Goal: Task Accomplishment & Management: Manage account settings

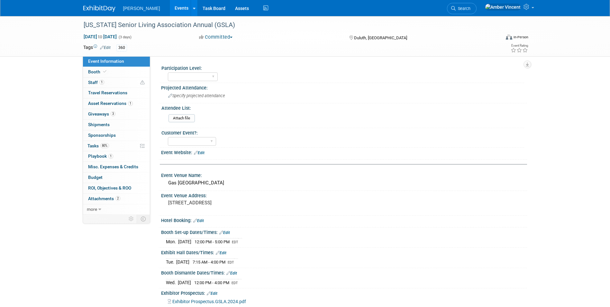
click at [477, 11] on link "Search" at bounding box center [462, 8] width 30 height 11
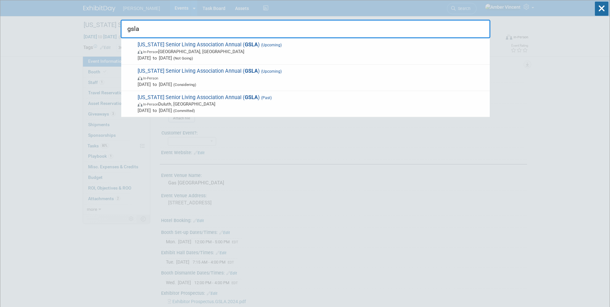
type input "gsla"
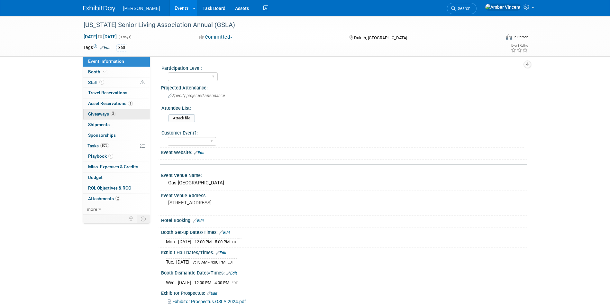
drag, startPoint x: 92, startPoint y: 103, endPoint x: 84, endPoint y: 119, distance: 17.6
click at [92, 103] on span "Asset Reservations 1" at bounding box center [110, 103] width 45 height 5
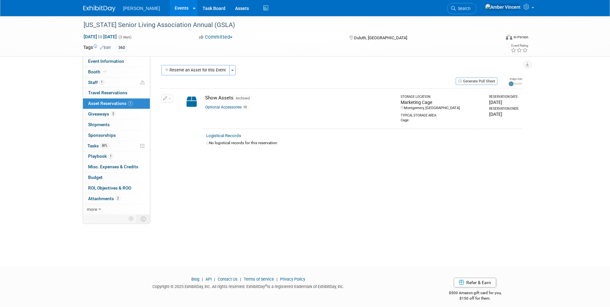
click at [237, 107] on link "Optional Accessories 13" at bounding box center [226, 107] width 43 height 5
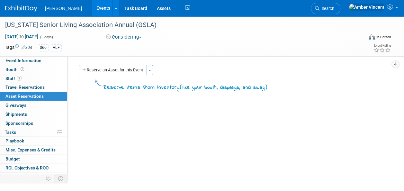
click at [334, 9] on span "Search" at bounding box center [327, 8] width 15 height 5
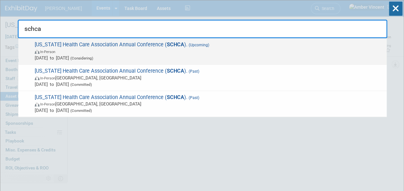
type input "schca"
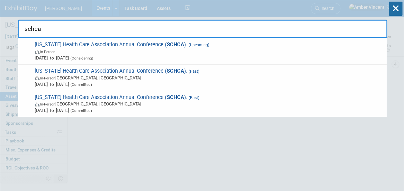
drag, startPoint x: 51, startPoint y: 28, endPoint x: 55, endPoint y: 26, distance: 4.9
click at [240, 8] on div "schca South Carolina Health Care Association Annual Conference ( SCHCA ). (Upco…" at bounding box center [203, 19] width 370 height 38
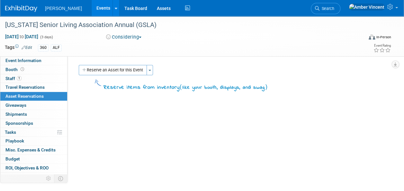
click at [92, 10] on link "Events" at bounding box center [103, 8] width 23 height 16
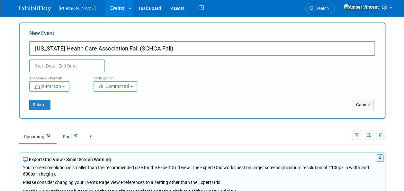
type input "[US_STATE] Health Care Association Fall (SCHCA Fall)"
click at [55, 63] on input "text" at bounding box center [67, 65] width 76 height 13
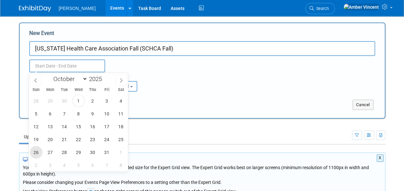
click at [39, 154] on span "26" at bounding box center [36, 152] width 13 height 13
click at [67, 151] on span "28" at bounding box center [64, 152] width 13 height 13
type input "[DATE] to [DATE]"
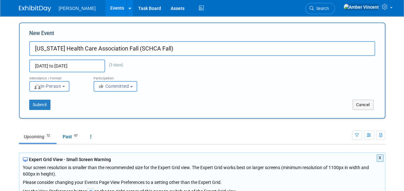
click at [125, 89] on button "Committed" at bounding box center [116, 86] width 44 height 11
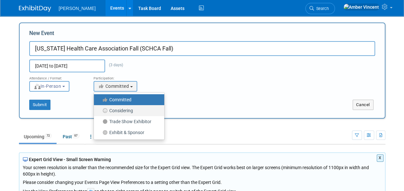
click at [114, 111] on label "Considering" at bounding box center [127, 110] width 61 height 8
click at [100, 111] on input "Considering" at bounding box center [98, 111] width 4 height 4
select select "2"
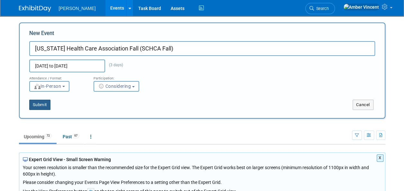
click at [35, 105] on button "Submit" at bounding box center [39, 105] width 21 height 10
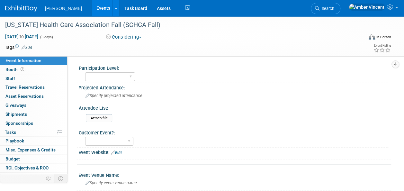
click at [31, 49] on link "Edit" at bounding box center [27, 47] width 11 height 5
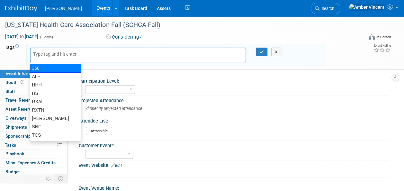
click at [47, 67] on div "360" at bounding box center [55, 68] width 51 height 9
type input "360"
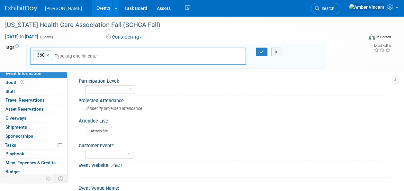
click at [65, 55] on input "text" at bounding box center [100, 56] width 90 height 6
type input "s"
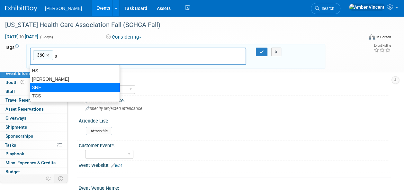
click at [48, 86] on div "SNF" at bounding box center [75, 87] width 90 height 9
type input "360, SNF"
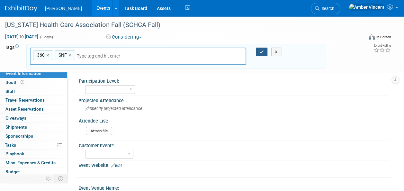
click at [260, 53] on icon "button" at bounding box center [262, 52] width 5 height 4
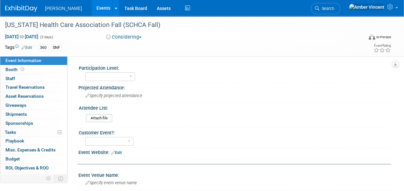
click at [141, 37] on span "button" at bounding box center [140, 37] width 3 height 1
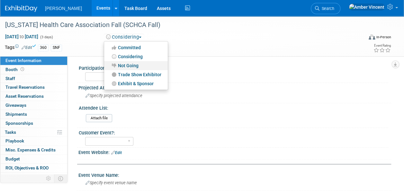
click at [129, 65] on link "Not Going" at bounding box center [136, 65] width 64 height 9
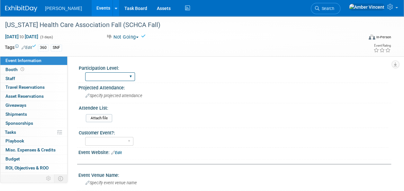
click at [121, 75] on select "Exhibitor Exhibitor/Sponsor" at bounding box center [110, 76] width 50 height 9
select select "Exhibitor"
click at [85, 72] on select "Exhibitor Exhibitor/Sponsor" at bounding box center [110, 76] width 50 height 9
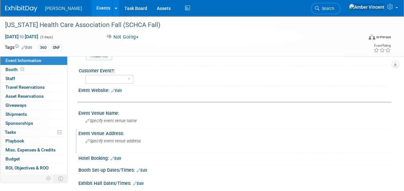
scroll to position [64, 0]
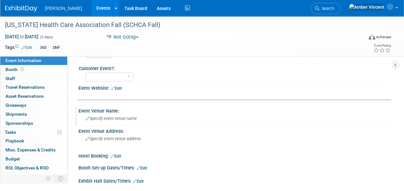
click at [119, 120] on span "Specify event venue name" at bounding box center [111, 118] width 51 height 5
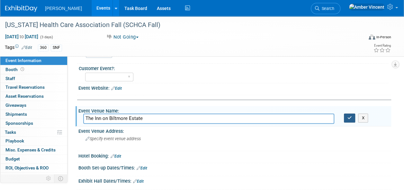
type input "The Inn on Biltmore Estate"
click at [349, 116] on icon "button" at bounding box center [350, 118] width 5 height 4
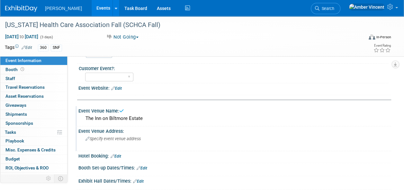
click at [104, 138] on span "Specify event venue address" at bounding box center [113, 138] width 55 height 5
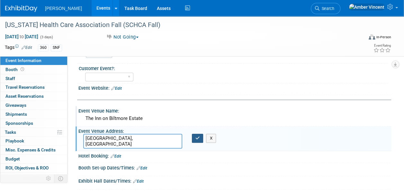
type textarea "[GEOGRAPHIC_DATA], [GEOGRAPHIC_DATA]"
click at [201, 139] on button "button" at bounding box center [198, 138] width 12 height 9
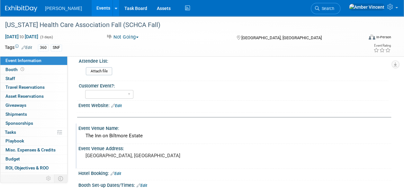
scroll to position [32, 0]
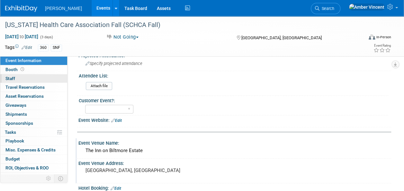
click at [15, 78] on link "0 Staff 0" at bounding box center [33, 78] width 67 height 9
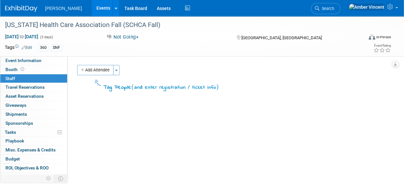
click at [113, 69] on button "Add Attendee" at bounding box center [95, 70] width 36 height 10
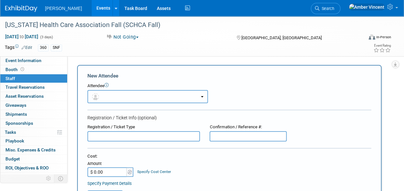
click at [160, 94] on button "button" at bounding box center [147, 96] width 121 height 13
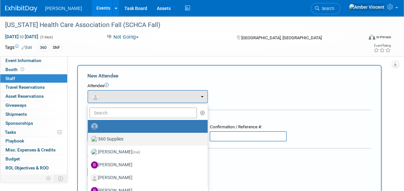
click at [113, 136] on label "360 Supplies" at bounding box center [146, 139] width 110 height 10
click at [89, 136] on input "360 Supplies" at bounding box center [87, 138] width 4 height 4
select select "5049f2f7-b5dc-4cd9-b0fd-9bd3b059ddde"
select select "1"
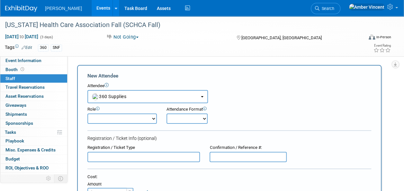
click at [150, 117] on select "Attend Demonstrator Host Leadership Planner Presenter Sales Representative" at bounding box center [121, 119] width 69 height 10
click at [161, 99] on button "360 Supplies" at bounding box center [147, 96] width 121 height 13
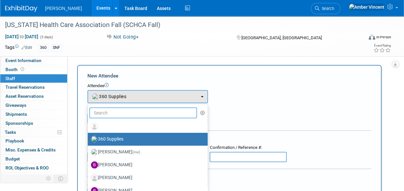
click at [129, 115] on input "text" at bounding box center [143, 112] width 108 height 11
type input "i"
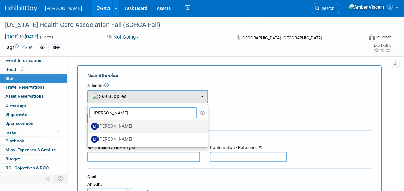
type input "mike"
click at [128, 125] on label "[PERSON_NAME]" at bounding box center [146, 126] width 110 height 10
click at [89, 125] on input "[PERSON_NAME]" at bounding box center [87, 125] width 4 height 4
select select "580ce3d4-310d-40fe-9485-dc2d55f88310"
select select "2"
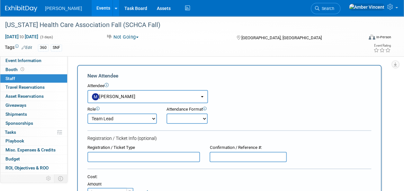
click at [188, 120] on select "Onsite Remote" at bounding box center [187, 119] width 41 height 10
select select "1"
click at [167, 114] on select "Onsite Remote" at bounding box center [187, 119] width 41 height 10
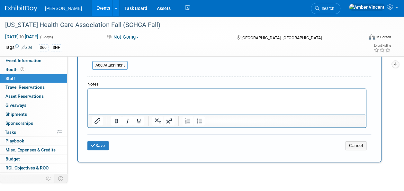
scroll to position [225, 0]
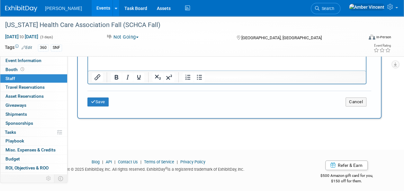
click at [103, 95] on div "Save Cancel" at bounding box center [229, 101] width 284 height 21
click at [103, 96] on div "Save Cancel" at bounding box center [229, 101] width 284 height 21
click at [103, 98] on button "Save" at bounding box center [97, 101] width 21 height 9
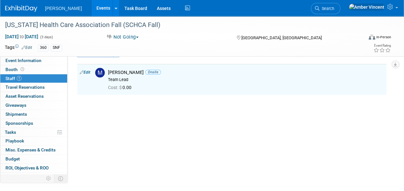
scroll to position [0, 0]
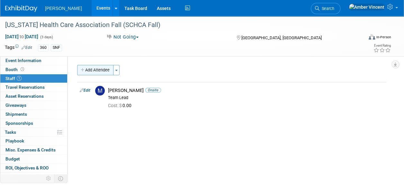
click at [92, 67] on button "Add Attendee" at bounding box center [95, 70] width 36 height 10
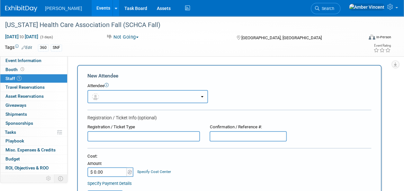
click at [108, 98] on button "button" at bounding box center [147, 96] width 121 height 13
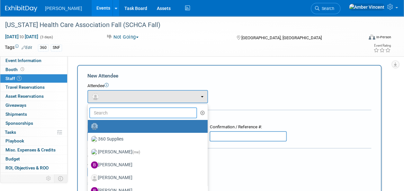
click at [107, 112] on input "text" at bounding box center [143, 112] width 108 height 11
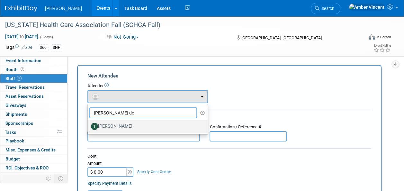
type input "tom de"
click at [121, 128] on label "[PERSON_NAME]" at bounding box center [146, 126] width 110 height 10
click at [89, 128] on input "[PERSON_NAME]" at bounding box center [87, 125] width 4 height 4
select select "a2d9882f-5721-46c0-8591-cd83391cf94f"
select select "4"
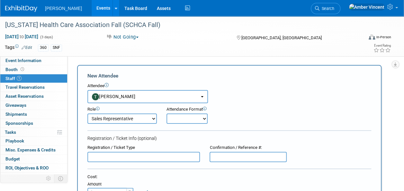
click at [179, 116] on select "Onsite Remote" at bounding box center [187, 119] width 41 height 10
select select "1"
click at [167, 114] on select "Onsite Remote" at bounding box center [187, 119] width 41 height 10
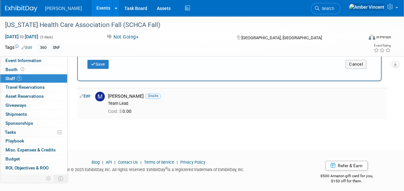
scroll to position [266, 0]
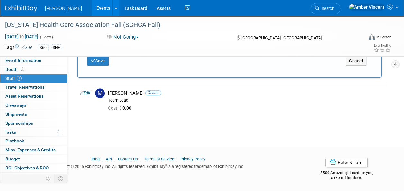
click at [111, 60] on td "Save" at bounding box center [134, 61] width 95 height 9
click at [109, 61] on button "Save" at bounding box center [97, 61] width 21 height 9
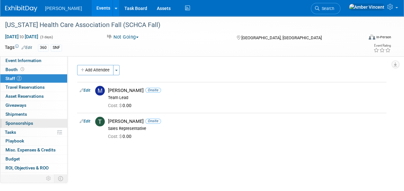
scroll to position [14, 0]
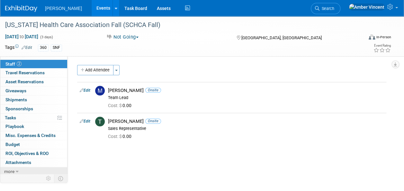
click at [18, 169] on icon at bounding box center [17, 171] width 3 height 5
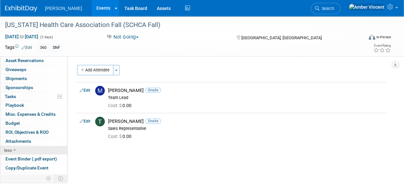
scroll to position [59, 0]
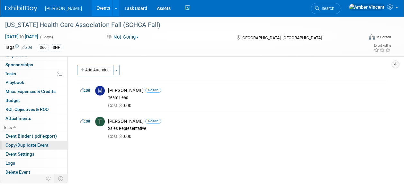
click at [20, 141] on link "Copy/Duplicate Event" at bounding box center [33, 145] width 67 height 9
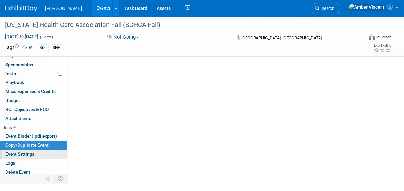
select select "9"
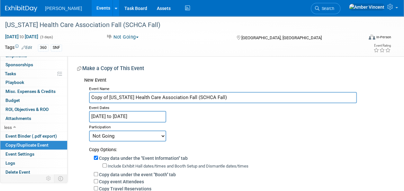
click at [116, 118] on input "Oct 26, 2025 to Oct 28, 2025" at bounding box center [127, 116] width 77 height 11
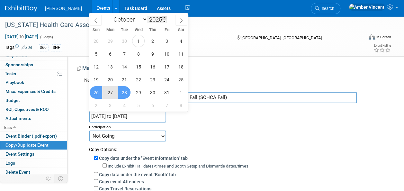
click at [164, 18] on span at bounding box center [164, 18] width 5 height 4
type input "2026"
click at [98, 91] on span "25" at bounding box center [96, 92] width 13 height 13
click at [125, 90] on span "27" at bounding box center [124, 92] width 13 height 13
type input "Oct 25, 2026 to Oct 27, 2026"
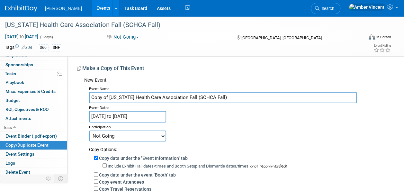
click at [162, 135] on select "Committed Considering Not Going Trade Show Exhibitor Exhibit & Sponsor" at bounding box center [127, 136] width 77 height 11
select select "2"
click at [89, 131] on select "Committed Considering Not Going Trade Show Exhibitor Exhibit & Sponsor" at bounding box center [127, 136] width 77 height 11
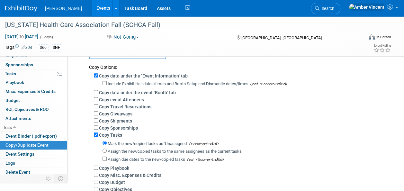
scroll to position [96, 0]
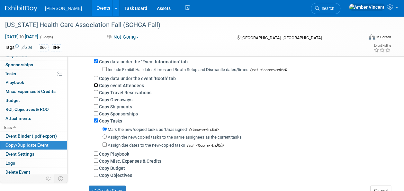
click at [96, 84] on input "Copy event Attendees" at bounding box center [96, 85] width 4 height 4
checkbox input "true"
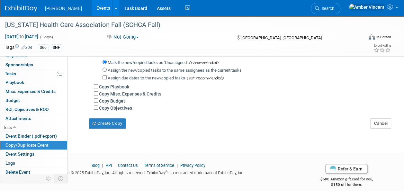
scroll to position [180, 0]
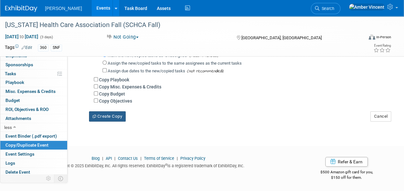
click at [104, 117] on button "Create Copy" at bounding box center [107, 116] width 37 height 10
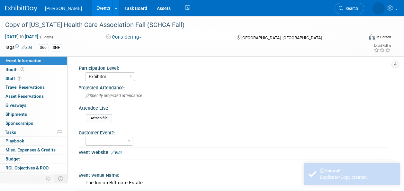
select select "Exhibitor"
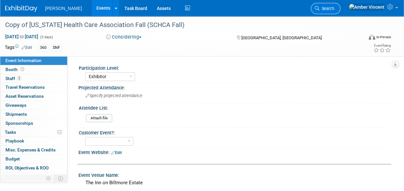
click at [341, 4] on link "Search" at bounding box center [326, 8] width 30 height 11
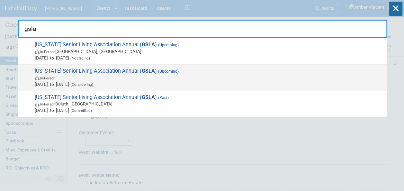
type input "gsla"
click at [93, 82] on span "(Considering)" at bounding box center [81, 84] width 24 height 5
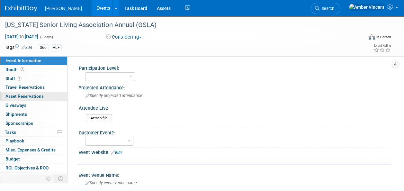
click at [20, 98] on span "Asset Reservations 0" at bounding box center [24, 96] width 38 height 5
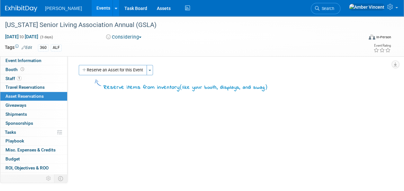
click at [121, 68] on button "Reserve an Asset for this Event" at bounding box center [113, 70] width 68 height 10
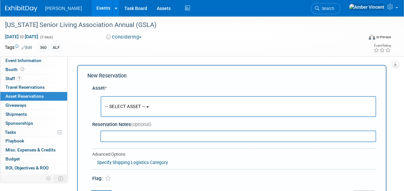
scroll to position [6, 0]
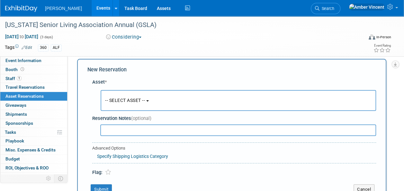
click at [122, 103] on span "-- SELECT ASSET --" at bounding box center [125, 100] width 40 height 5
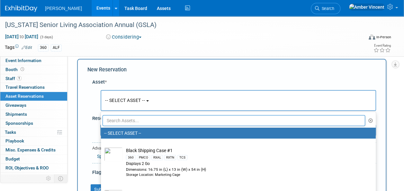
click at [130, 123] on input "text" at bounding box center [234, 120] width 263 height 11
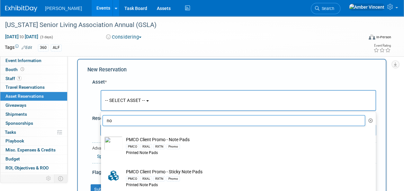
type input "n"
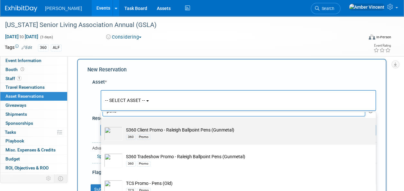
scroll to position [15, 0]
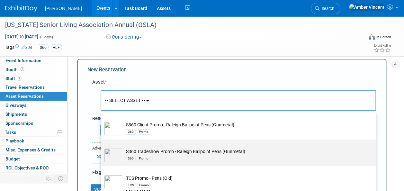
type input "pens"
click at [155, 157] on div "360 Promo" at bounding box center [244, 158] width 237 height 7
click at [102, 147] on input "S360 Tradeshow Promo - Raleigh Ballpoint Pens (Gunmetal) 360 Promo" at bounding box center [100, 145] width 4 height 4
type input "2026"
select select "10722331"
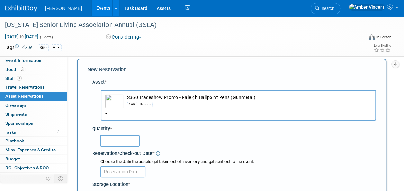
click at [127, 143] on input "text" at bounding box center [120, 141] width 40 height 12
type input "100"
click at [126, 170] on input "text" at bounding box center [122, 172] width 45 height 12
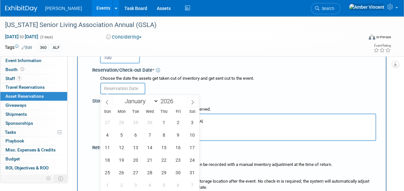
scroll to position [103, 0]
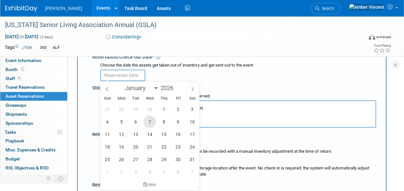
click at [150, 123] on span "7" at bounding box center [149, 121] width 13 height 13
type input "Oct 7, 2026"
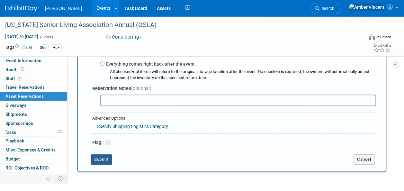
click at [100, 163] on button "Submit" at bounding box center [101, 159] width 21 height 10
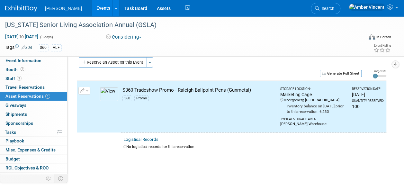
scroll to position [0, 0]
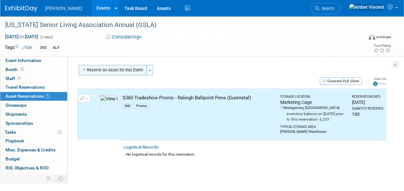
click at [139, 69] on button "Reserve an Asset for this Event" at bounding box center [113, 70] width 68 height 10
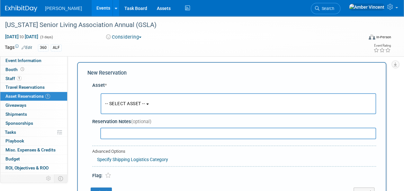
scroll to position [6, 0]
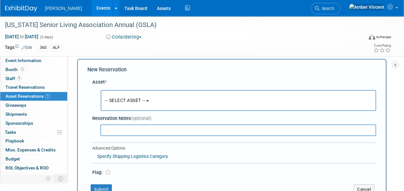
click at [136, 98] on span "-- SELECT ASSET --" at bounding box center [125, 100] width 40 height 5
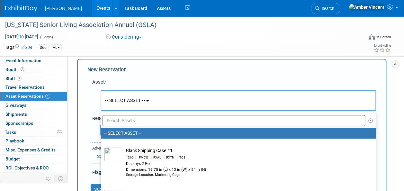
click at [133, 120] on input "text" at bounding box center [234, 120] width 263 height 11
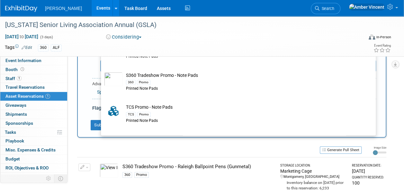
scroll to position [96, 0]
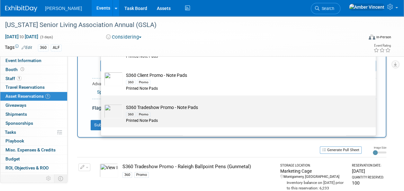
type input "note pads"
click at [158, 111] on div "360 Promo" at bounding box center [244, 114] width 237 height 7
click at [102, 103] on input "S360 Tradeshow Promo - Note Pads 360 Promo Printed Note Pads" at bounding box center [100, 101] width 4 height 4
select select "10722330"
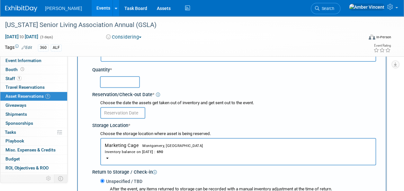
click at [105, 76] on input "text" at bounding box center [120, 82] width 40 height 12
type input "100"
click at [127, 112] on input "text" at bounding box center [122, 113] width 45 height 12
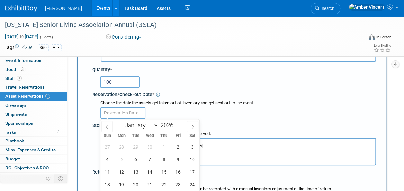
scroll to position [135, 0]
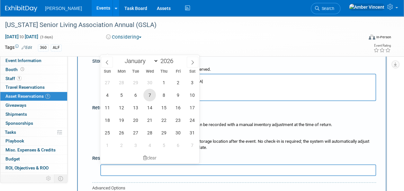
click at [153, 98] on span "7" at bounding box center [149, 95] width 13 height 13
type input "Oct 7, 2026"
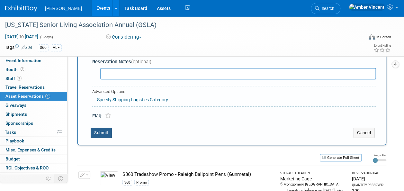
click at [107, 131] on button "Submit" at bounding box center [101, 133] width 21 height 10
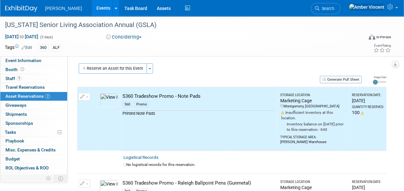
scroll to position [0, 0]
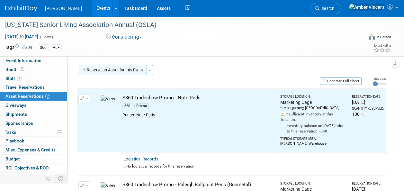
click at [143, 73] on div "Reserve an Asset for this Event Toggle Dropdown New asset reservation Copy asse…" at bounding box center [231, 71] width 309 height 12
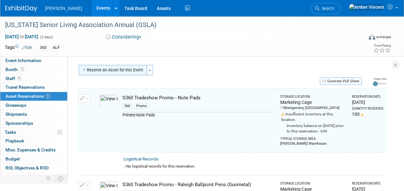
click at [143, 73] on button "Reserve an Asset for this Event" at bounding box center [113, 70] width 68 height 10
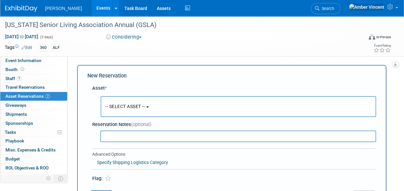
scroll to position [6, 0]
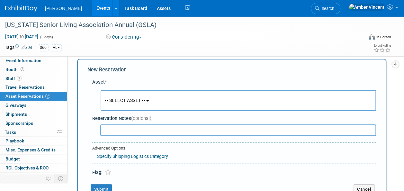
click at [132, 102] on span "-- SELECT ASSET --" at bounding box center [125, 100] width 40 height 5
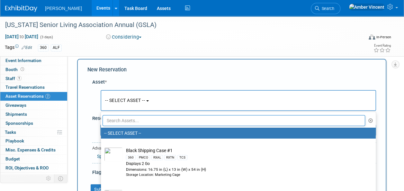
click at [130, 120] on input "text" at bounding box center [234, 120] width 263 height 11
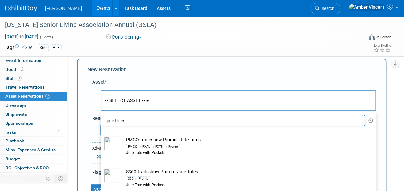
type input "jute totes"
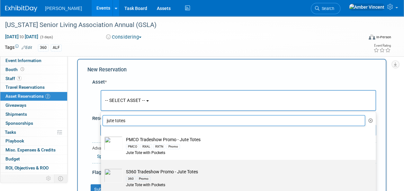
click at [142, 174] on td "S360 Tradeshow Promo - Jute Totes 360 Promo Jute Tote with Pockets" at bounding box center [243, 179] width 240 height 20
click at [102, 168] on input "S360 Tradeshow Promo - Jute Totes 360 Promo Jute Tote with Pockets" at bounding box center [100, 165] width 4 height 4
select select "10722327"
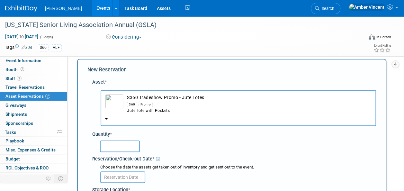
click at [117, 151] on input "text" at bounding box center [120, 147] width 40 height 12
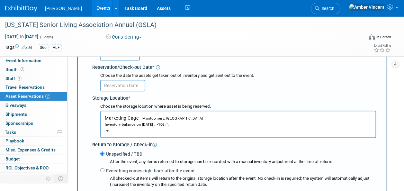
scroll to position [70, 0]
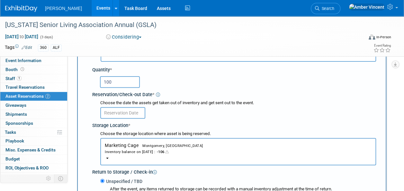
type input "100"
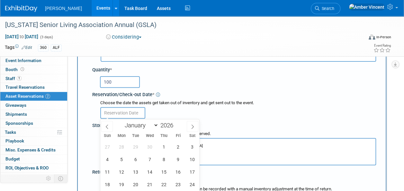
click at [118, 115] on input "text" at bounding box center [122, 113] width 45 height 12
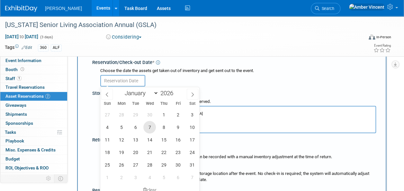
click at [152, 129] on span "7" at bounding box center [149, 127] width 13 height 13
type input "[DATE]"
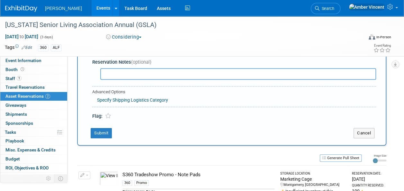
scroll to position [231, 0]
click at [99, 134] on button "Submit" at bounding box center [101, 133] width 21 height 10
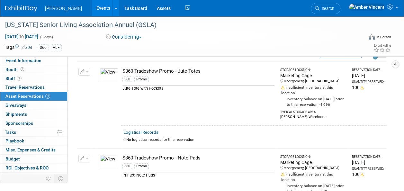
scroll to position [0, 0]
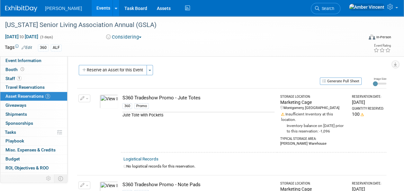
click at [92, 6] on link "Events" at bounding box center [103, 8] width 23 height 16
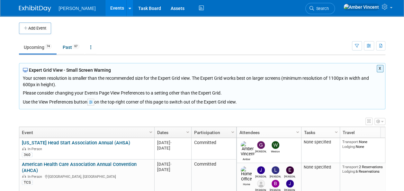
click at [41, 29] on button "Add Event" at bounding box center [35, 29] width 32 height 12
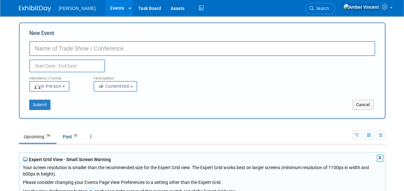
click at [62, 47] on input "New Event" at bounding box center [202, 48] width 346 height 15
paste input "14th Annual U.S. Conference on Poverty and Basic Needs"
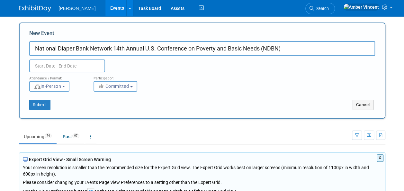
type input "National Diaper Bank Network 14th Annual U.S. Conference on Poverty and Basic N…"
click at [51, 67] on body "Turenne Events Add Event Bulk Upload Events Shareable Event Boards Recently Vie…" at bounding box center [202, 95] width 404 height 191
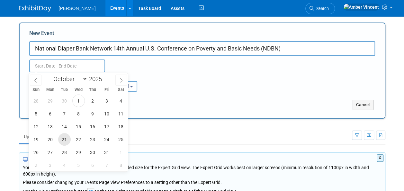
click at [65, 139] on span "21" at bounding box center [64, 139] width 13 height 13
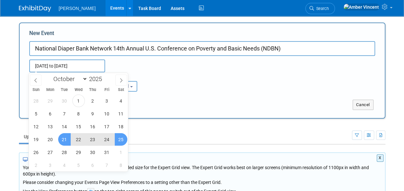
click at [121, 141] on span "25" at bounding box center [121, 139] width 13 height 13
type input "[DATE] to [DATE]"
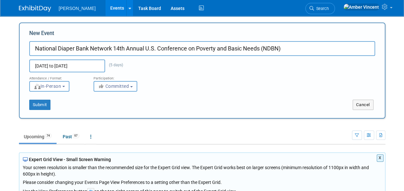
click at [124, 88] on span "Committed" at bounding box center [113, 86] width 31 height 5
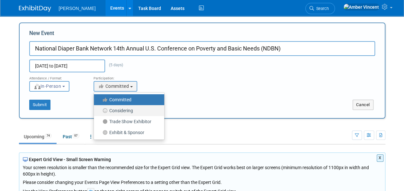
click at [123, 112] on label "Considering" at bounding box center [127, 110] width 61 height 8
click at [100, 112] on input "Considering" at bounding box center [98, 111] width 4 height 4
select select "2"
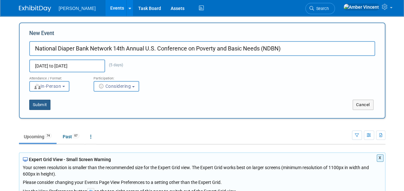
click at [37, 102] on button "Submit" at bounding box center [39, 105] width 21 height 10
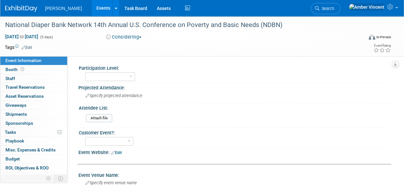
click at [30, 46] on link "Edit" at bounding box center [27, 47] width 11 height 5
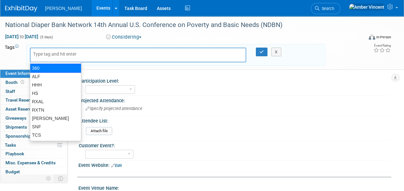
click at [42, 69] on div "360" at bounding box center [55, 68] width 51 height 9
type input "360"
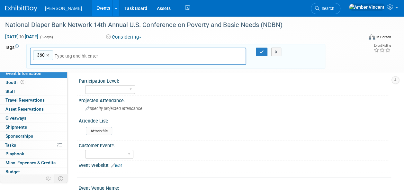
click at [66, 55] on input "text" at bounding box center [100, 56] width 90 height 6
type input "h"
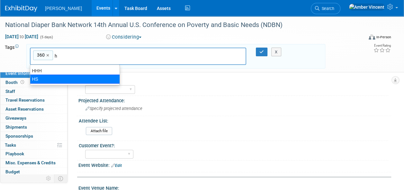
click at [57, 78] on div "HS" at bounding box center [75, 79] width 90 height 9
type input "360, HS"
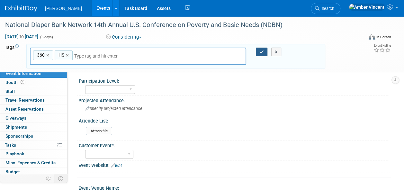
click at [262, 52] on icon "button" at bounding box center [262, 52] width 5 height 4
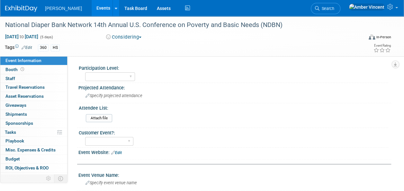
click at [142, 35] on button "Considering" at bounding box center [124, 37] width 40 height 7
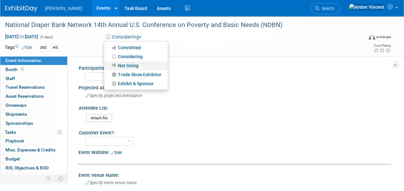
click at [126, 66] on link "Not Going" at bounding box center [136, 65] width 64 height 9
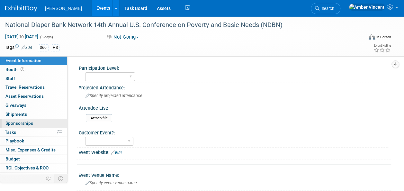
click at [26, 123] on span "Sponsorships 0" at bounding box center [19, 123] width 28 height 5
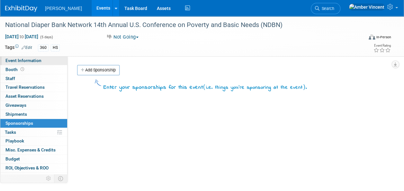
click at [34, 61] on span "Event Information" at bounding box center [23, 60] width 36 height 5
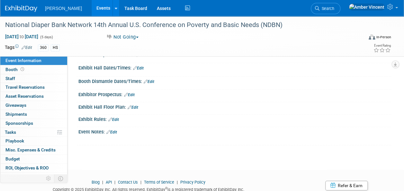
scroll to position [193, 0]
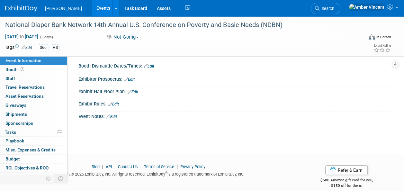
click at [112, 114] on link "Edit" at bounding box center [111, 116] width 11 height 5
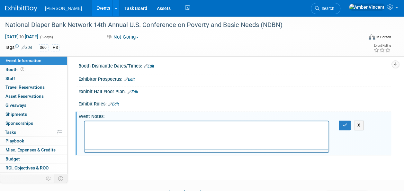
scroll to position [0, 0]
drag, startPoint x: 106, startPoint y: 123, endPoint x: 98, endPoint y: 127, distance: 9.1
click at [98, 127] on p "Rich Text Area. Press ALT-0 for help." at bounding box center [206, 127] width 237 height 6
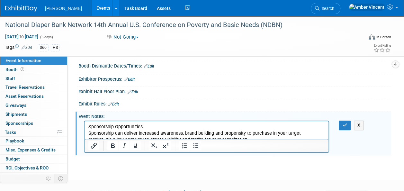
scroll to position [195, 0]
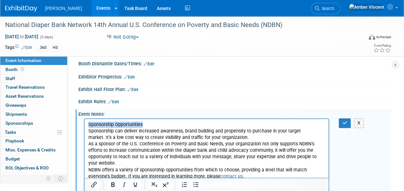
drag, startPoint x: 150, startPoint y: 124, endPoint x: 94, endPoint y: 140, distance: 58.8
click at [88, 126] on html "Sponsorship Opportunities Sponsorship can deliver increased awareness, brand bu…" at bounding box center [207, 149] width 244 height 61
click at [112, 183] on icon "Bold" at bounding box center [113, 185] width 8 height 8
click at [135, 186] on icon "Underline" at bounding box center [135, 184] width 3 height 5
click at [150, 123] on p "Sponsorship Opportunities" at bounding box center [206, 125] width 237 height 6
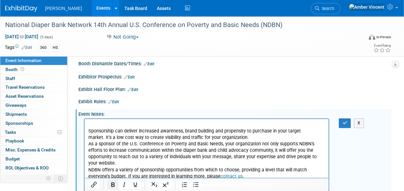
click at [111, 187] on icon "Bold" at bounding box center [113, 185] width 8 height 8
click at [134, 186] on icon "Underline" at bounding box center [136, 185] width 8 height 8
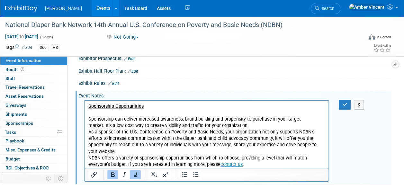
scroll to position [227, 0]
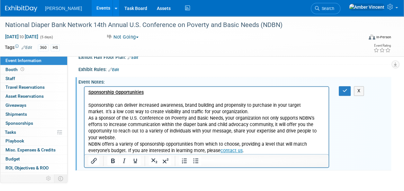
click at [219, 112] on p "Sponsorship can deliver increased awareness, brand building and propensity to p…" at bounding box center [206, 108] width 237 height 13
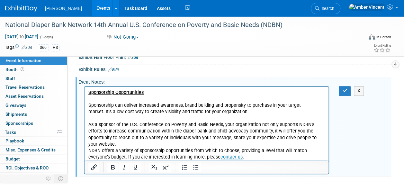
click at [121, 142] on p "As a sponsor of the U.S. Conference on Poverty and Basic Needs, your organizati…" at bounding box center [206, 135] width 237 height 26
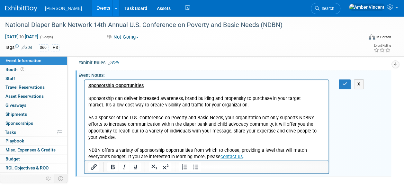
scroll to position [223, 0]
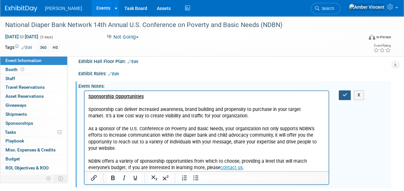
click at [347, 95] on icon "button" at bounding box center [344, 95] width 5 height 5
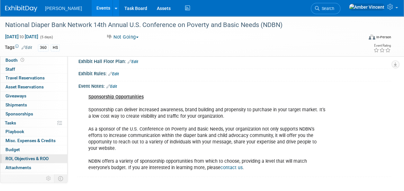
scroll to position [14, 0]
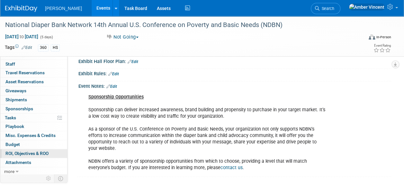
click at [42, 154] on span "ROI, Objectives & ROO 0" at bounding box center [26, 153] width 43 height 5
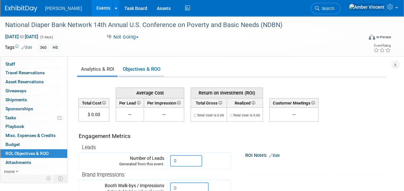
click at [137, 70] on link "Objectives & ROO 0" at bounding box center [141, 69] width 45 height 13
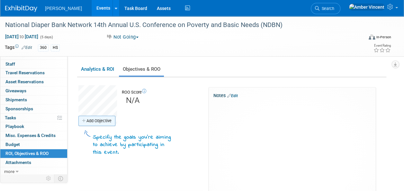
click at [104, 122] on link "Add Objective" at bounding box center [96, 121] width 37 height 10
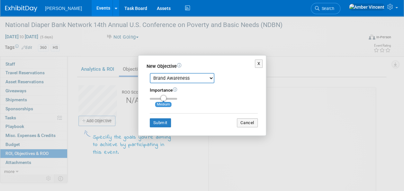
click at [172, 98] on div "Importance Medium" at bounding box center [204, 93] width 108 height 13
type input "3"
click at [176, 100] on input "range" at bounding box center [163, 99] width 27 height 2
click at [158, 125] on button "Submit" at bounding box center [160, 122] width 21 height 9
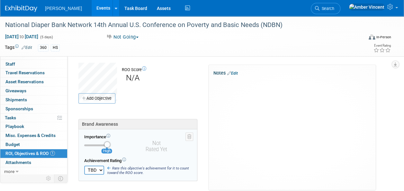
scroll to position [32, 0]
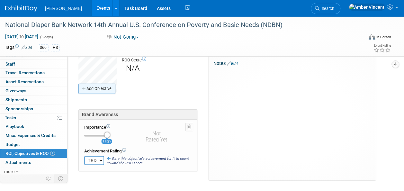
click at [101, 91] on link "Add Objective" at bounding box center [96, 89] width 37 height 10
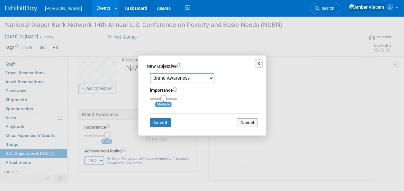
click at [180, 75] on select "Brand Awareness Competition Research Customer Retention Feedback Collection Lea…" at bounding box center [182, 78] width 65 height 10
select select "1"
click at [150, 73] on select "Brand Awareness Competition Research Customer Retention Feedback Collection Lea…" at bounding box center [182, 78] width 65 height 10
type input "3"
click at [175, 98] on input "range" at bounding box center [163, 99] width 27 height 2
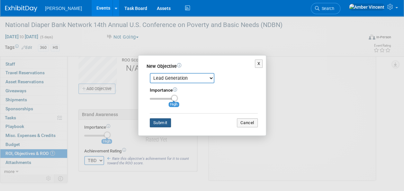
click at [164, 124] on button "Submit" at bounding box center [160, 122] width 21 height 9
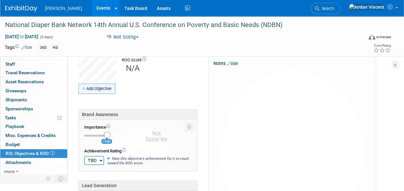
click at [104, 90] on link "Add Objective" at bounding box center [96, 89] width 37 height 10
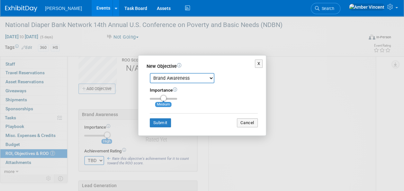
click at [187, 75] on select "Brand Awareness Competition Research Customer Retention Feedback Collection Lea…" at bounding box center [182, 78] width 65 height 10
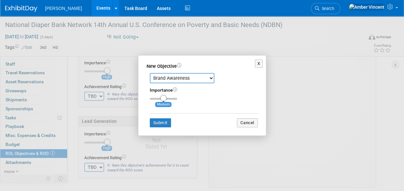
drag, startPoint x: 187, startPoint y: 79, endPoint x: 186, endPoint y: 84, distance: 4.3
click at [187, 80] on select "Brand Awareness Competition Research Customer Retention Feedback Collection Lea…" at bounding box center [182, 78] width 65 height 10
select select "13"
click at [150, 73] on select "Brand Awareness Competition Research Customer Retention Feedback Collection Lea…" at bounding box center [182, 78] width 65 height 10
click at [159, 125] on button "Submit" at bounding box center [160, 122] width 21 height 9
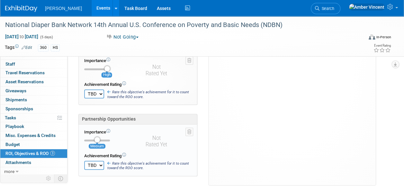
scroll to position [40, 0]
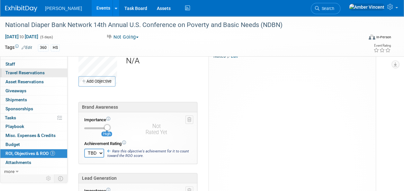
drag, startPoint x: 17, startPoint y: 61, endPoint x: 17, endPoint y: 69, distance: 7.4
click at [17, 61] on link "0 Staff 0" at bounding box center [33, 64] width 67 height 9
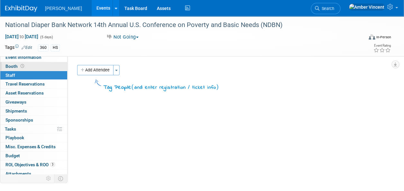
scroll to position [0, 0]
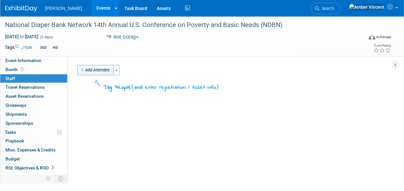
click at [105, 71] on button "Add Attendee" at bounding box center [95, 70] width 36 height 10
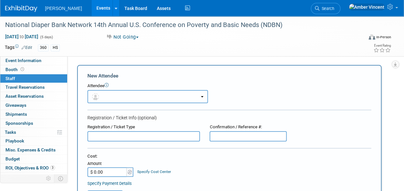
click at [115, 94] on button "button" at bounding box center [147, 96] width 121 height 13
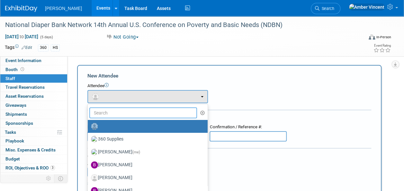
click at [113, 110] on input "text" at bounding box center [143, 112] width 108 height 11
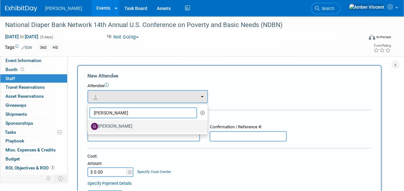
type input "[PERSON_NAME]"
click at [131, 124] on label "[PERSON_NAME]" at bounding box center [146, 126] width 110 height 10
click at [89, 124] on input "[PERSON_NAME]" at bounding box center [87, 125] width 4 height 4
select select "88bfdb83-d7a7-4e7b-85ee-08617a56a54b"
select select "4"
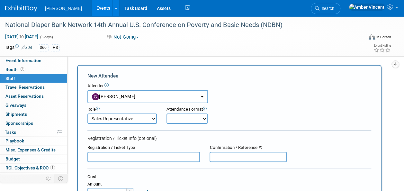
drag, startPoint x: 196, startPoint y: 120, endPoint x: 195, endPoint y: 124, distance: 4.7
click at [196, 120] on select "Onsite Remote" at bounding box center [187, 119] width 41 height 10
select select "1"
click at [167, 114] on select "Onsite Remote" at bounding box center [187, 119] width 41 height 10
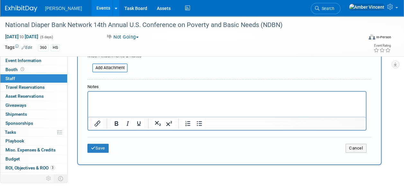
scroll to position [193, 0]
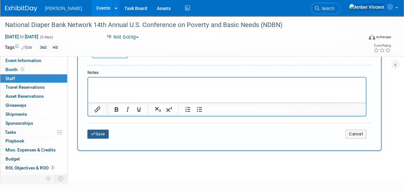
click at [104, 131] on button "Save" at bounding box center [97, 134] width 21 height 9
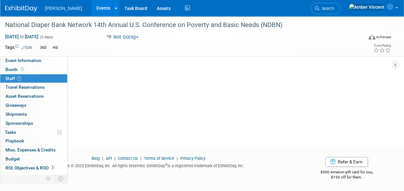
scroll to position [0, 0]
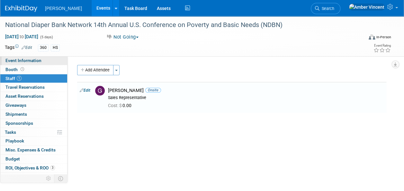
click at [31, 60] on span "Event Information" at bounding box center [23, 60] width 36 height 5
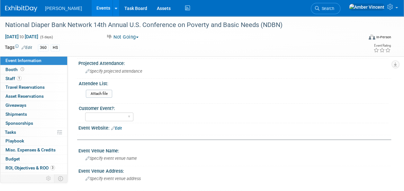
scroll to position [32, 0]
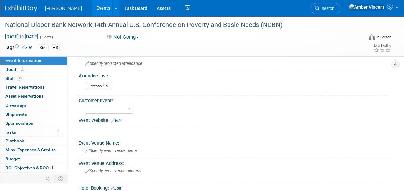
click at [119, 118] on link "Edit" at bounding box center [116, 120] width 11 height 5
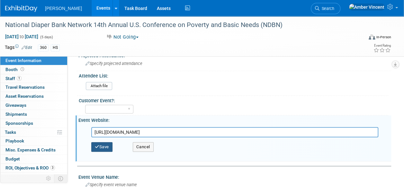
type input "[URL][DOMAIN_NAME]"
click at [104, 147] on button "Save" at bounding box center [101, 147] width 21 height 10
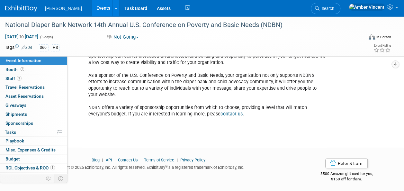
scroll to position [252, 0]
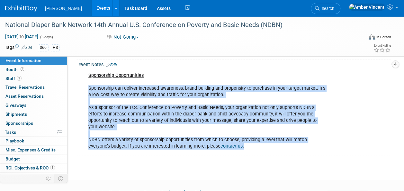
drag, startPoint x: 89, startPoint y: 87, endPoint x: 245, endPoint y: 147, distance: 166.3
click at [245, 147] on div "Sponsorship Opportunities Sponsorship can deliver increased awareness, brand bu…" at bounding box center [206, 111] width 245 height 84
copy div "Sponsorship can deliver increased awareness, brand building and propensity to p…"
click at [12, 121] on span "Sponsorships 0" at bounding box center [19, 123] width 28 height 5
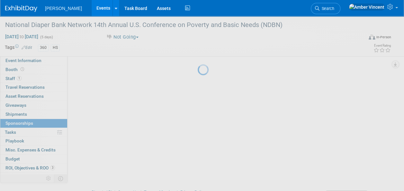
scroll to position [0, 0]
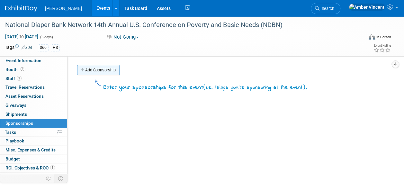
click at [101, 68] on link "Add Sponsorship" at bounding box center [98, 70] width 42 height 10
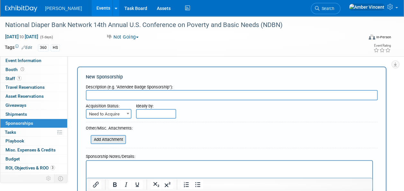
scroll to position [32, 0]
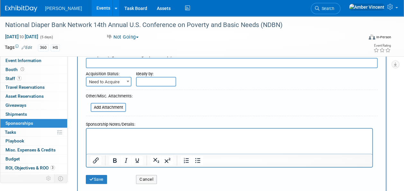
click at [98, 133] on p "Rich Text Area. Press ALT-0 for help." at bounding box center [229, 134] width 278 height 6
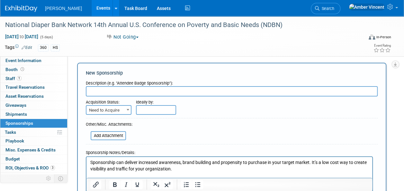
scroll to position [0, 0]
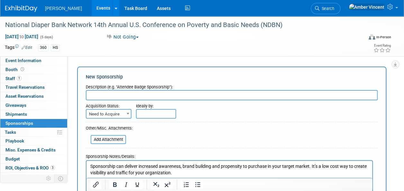
click at [112, 93] on input "text" at bounding box center [232, 95] width 292 height 10
type input "Sponsorship Opportunities to Consider"
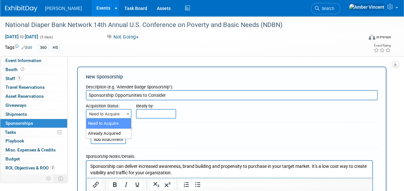
click at [123, 118] on span "Need to Acquire" at bounding box center [109, 114] width 44 height 9
click at [123, 114] on span "Need to Acquire" at bounding box center [109, 114] width 44 height 9
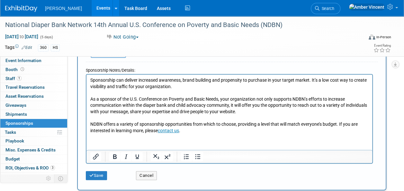
scroll to position [96, 0]
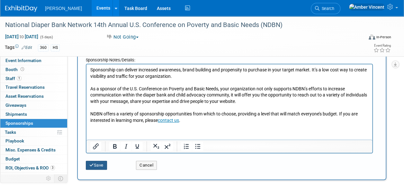
click at [98, 165] on button "Save" at bounding box center [96, 165] width 21 height 9
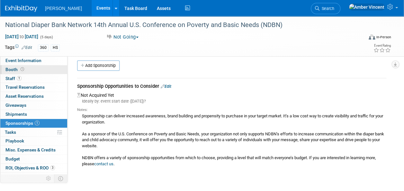
scroll to position [0, 0]
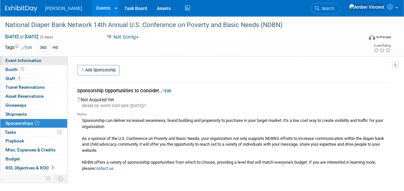
click at [29, 58] on span "Event Information" at bounding box center [23, 60] width 36 height 5
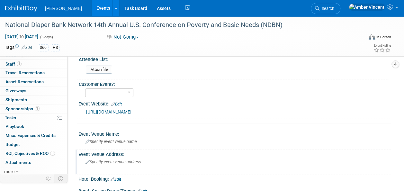
scroll to position [64, 0]
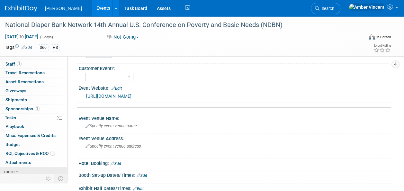
click at [17, 169] on icon at bounding box center [17, 171] width 3 height 5
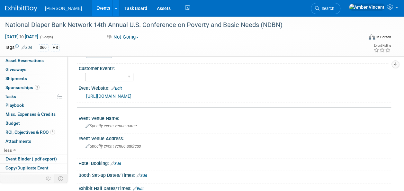
scroll to position [59, 0]
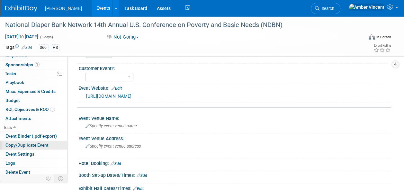
click at [34, 142] on span "Copy/Duplicate Event" at bounding box center [26, 144] width 43 height 5
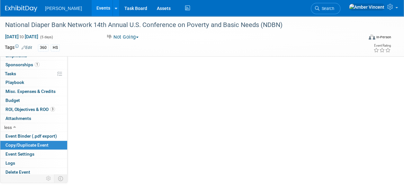
scroll to position [0, 0]
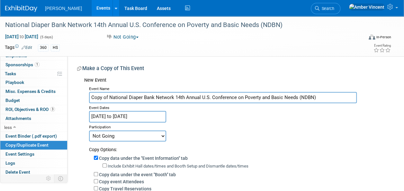
drag, startPoint x: 109, startPoint y: 97, endPoint x: 94, endPoint y: 95, distance: 15.6
click at [94, 95] on input "Copy of National Diaper Bank Network 14th Annual U.S. Conference on Poverty and…" at bounding box center [223, 97] width 268 height 11
type input "National Diaper Bank Network 14th Annual U.S. Conference on Poverty and Basic N…"
click at [115, 116] on input "Oct 21, 2025 to Oct 25, 2025" at bounding box center [127, 116] width 77 height 11
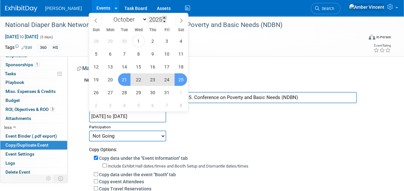
click at [163, 17] on span at bounding box center [164, 18] width 5 height 4
type input "2026"
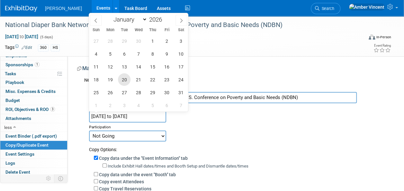
click at [125, 79] on span "20" at bounding box center [124, 79] width 13 height 13
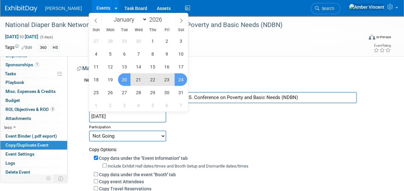
click at [180, 76] on span "24" at bounding box center [181, 79] width 13 height 13
type input "[DATE] to [DATE]"
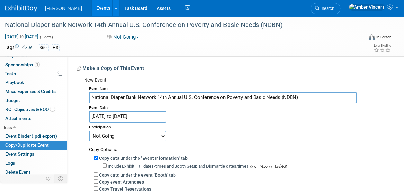
click at [154, 135] on select "Committed Considering Not Going Trade Show Exhibitor Exhibit & Sponsor" at bounding box center [127, 136] width 77 height 11
select select "2"
click at [89, 131] on select "Committed Considering Not Going Trade Show Exhibitor Exhibit & Sponsor" at bounding box center [127, 136] width 77 height 11
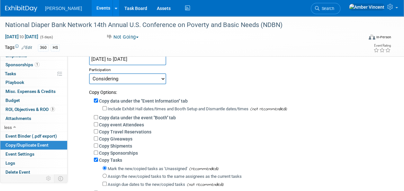
scroll to position [64, 0]
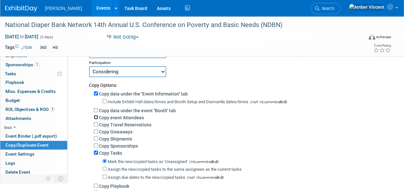
click at [96, 117] on input "Copy event Attendees" at bounding box center [96, 117] width 4 height 4
checkbox input "true"
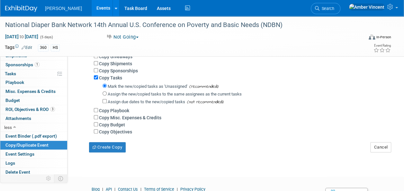
scroll to position [161, 0]
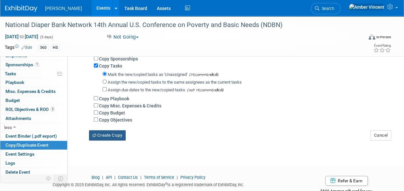
click at [110, 134] on button "Create Copy" at bounding box center [107, 135] width 37 height 10
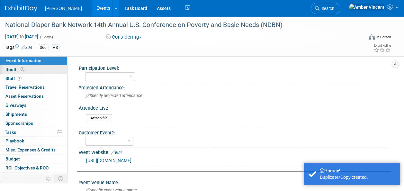
click at [29, 71] on link "Booth" at bounding box center [33, 69] width 67 height 9
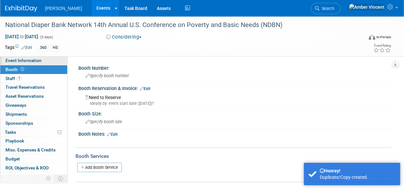
click at [26, 61] on span "Event Information" at bounding box center [23, 60] width 36 height 5
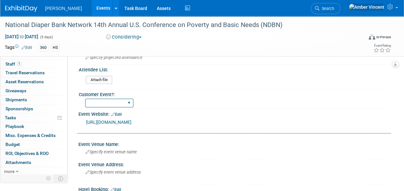
scroll to position [129, 0]
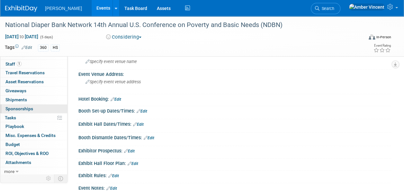
click at [35, 110] on link "0 Sponsorships 0" at bounding box center [33, 109] width 67 height 9
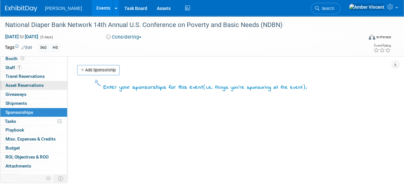
scroll to position [0, 0]
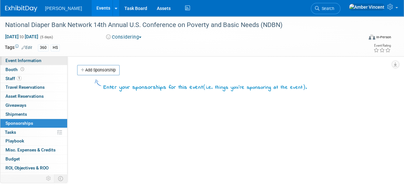
click at [28, 62] on span "Event Information" at bounding box center [23, 60] width 36 height 5
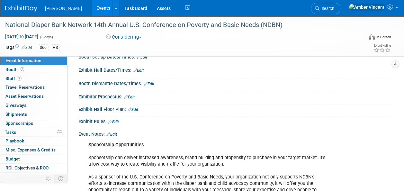
scroll to position [225, 0]
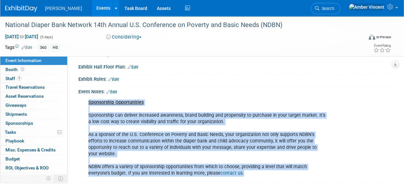
drag, startPoint x: 89, startPoint y: 101, endPoint x: 258, endPoint y: 170, distance: 182.7
click at [258, 170] on div "Sponsorship Opportunities Sponsorship can deliver increased awareness, brand bu…" at bounding box center [206, 138] width 245 height 84
drag, startPoint x: 258, startPoint y: 170, endPoint x: 216, endPoint y: 134, distance: 55.0
copy div "Sponsorship Opportunities Sponsorship can deliver increased awareness, brand bu…"
click at [22, 122] on span "Sponsorships 0" at bounding box center [19, 123] width 28 height 5
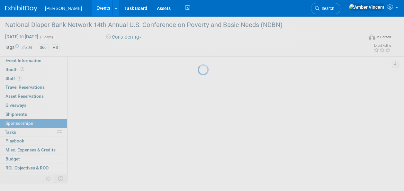
scroll to position [0, 0]
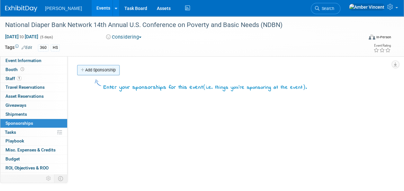
click at [96, 67] on link "Add Sponsorship" at bounding box center [98, 70] width 42 height 10
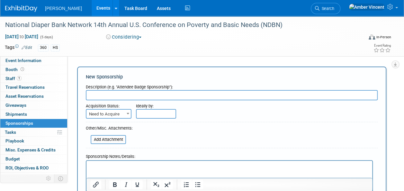
click at [101, 167] on p "Rich Text Area. Press ALT-0 for help." at bounding box center [229, 166] width 278 height 6
click at [137, 98] on input "text" at bounding box center [232, 95] width 292 height 10
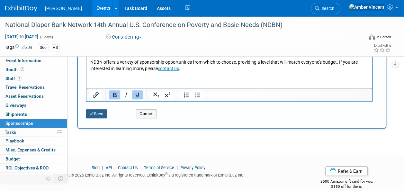
type input "Sponsorship Opportunities To Consider"
click at [100, 115] on button "Save" at bounding box center [96, 113] width 21 height 9
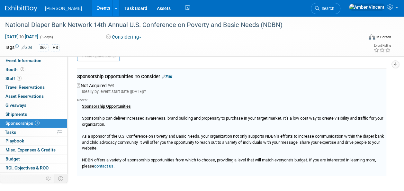
scroll to position [14, 0]
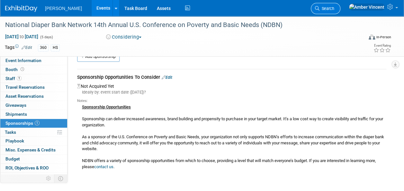
click at [341, 5] on link "Search" at bounding box center [326, 8] width 30 height 11
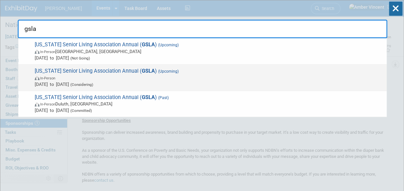
type input "gsla"
click at [87, 77] on span "In-Person" at bounding box center [209, 78] width 349 height 6
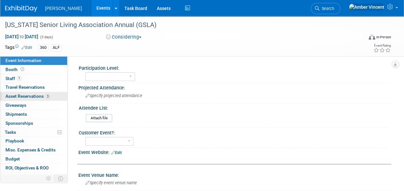
click at [19, 96] on span "Asset Reservations 3" at bounding box center [27, 96] width 45 height 5
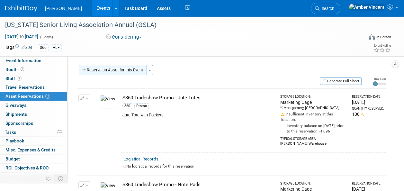
click at [141, 69] on button "Reserve an Asset for this Event" at bounding box center [113, 70] width 68 height 10
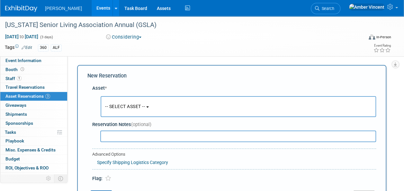
scroll to position [6, 0]
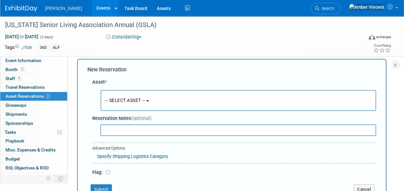
click at [129, 100] on span "-- SELECT ASSET --" at bounding box center [125, 100] width 40 height 5
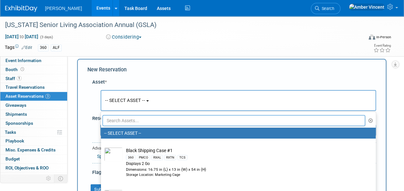
click at [123, 122] on input "text" at bounding box center [234, 120] width 263 height 11
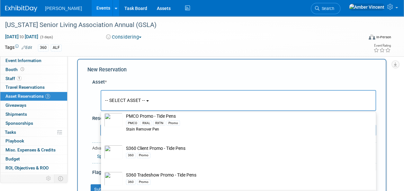
scroll to position [47, 0]
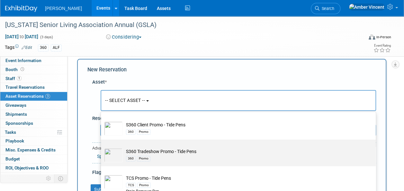
type input "tide pens"
click at [161, 158] on div "360 Promo" at bounding box center [244, 158] width 237 height 7
click at [102, 147] on input "S360 Tradeshow Promo - Tide Pens 360 Promo" at bounding box center [100, 145] width 4 height 4
select select "10722332"
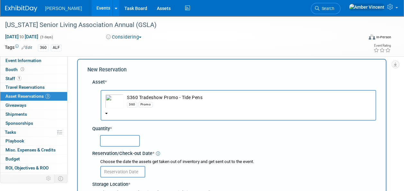
click at [125, 141] on input "text" at bounding box center [120, 141] width 40 height 12
type input "5"
type input "0"
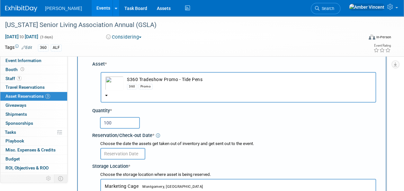
scroll to position [38, 0]
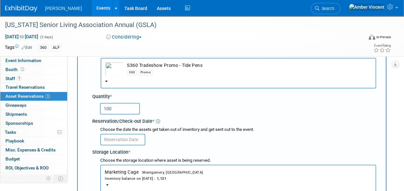
type input "100"
click at [132, 138] on input "text" at bounding box center [122, 140] width 45 height 12
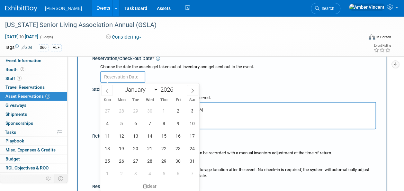
scroll to position [103, 0]
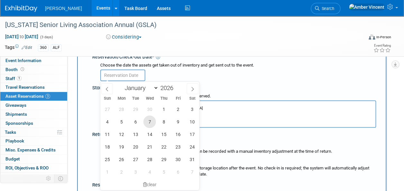
click at [149, 124] on span "7" at bounding box center [149, 121] width 13 height 13
type input "Oct 7, 2026"
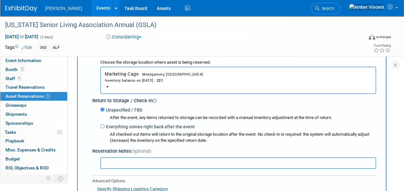
scroll to position [199, 0]
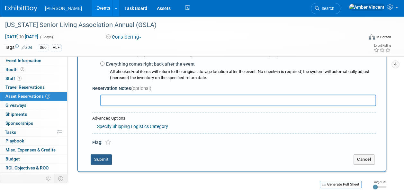
click at [105, 158] on button "Submit" at bounding box center [101, 159] width 21 height 10
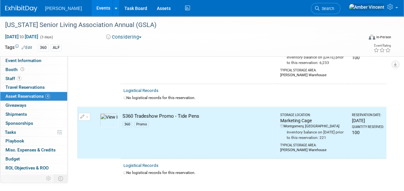
scroll to position [190, 0]
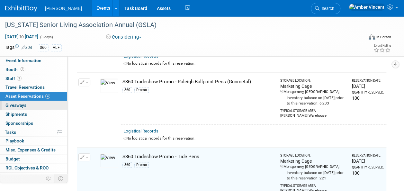
click at [21, 105] on span "Giveaways 0" at bounding box center [15, 105] width 21 height 5
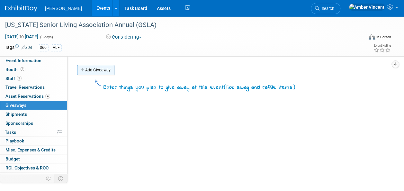
click at [112, 68] on link "Add Giveaway" at bounding box center [95, 70] width 37 height 10
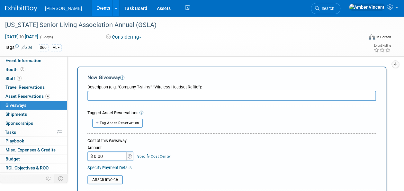
click at [114, 94] on input "text" at bounding box center [231, 96] width 289 height 10
click at [119, 122] on span "Tag Asset Reservation" at bounding box center [120, 123] width 40 height 4
select select
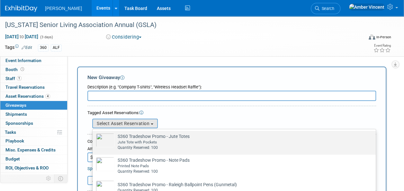
click at [124, 141] on div "Jute Tote with Pockets" at bounding box center [240, 142] width 245 height 5
click at [94, 139] on input "S360 Tradeshow Promo - Jute Totes Already tagged in this giveaway Jute Tote wit…" at bounding box center [91, 136] width 4 height 4
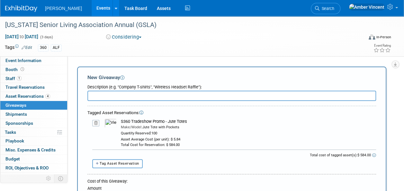
click at [124, 95] on input "text" at bounding box center [231, 96] width 289 height 10
drag, startPoint x: 187, startPoint y: 121, endPoint x: 122, endPoint y: 121, distance: 65.3
click at [122, 121] on div "S360 Tradeshow Promo - Jute Totes" at bounding box center [248, 122] width 255 height 6
copy div "S360 Tradeshow Promo - Jute Totes"
click at [127, 97] on input "text" at bounding box center [231, 96] width 289 height 10
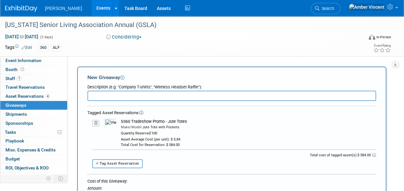
paste input "S360 Tradeshow Promo - Jute Totes"
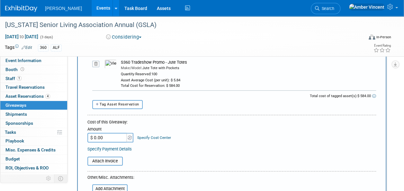
scroll to position [64, 0]
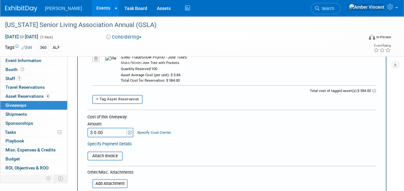
type input "S360 Tradeshow Promo - Jute Totes"
click at [113, 130] on input "$ 0.00" at bounding box center [107, 133] width 40 height 10
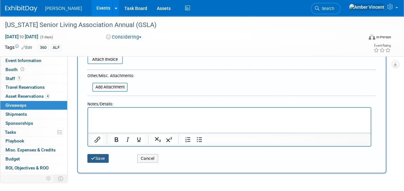
type input "$ 584.00"
click at [101, 161] on button "Save" at bounding box center [97, 158] width 21 height 9
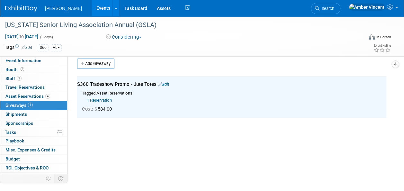
scroll to position [0, 0]
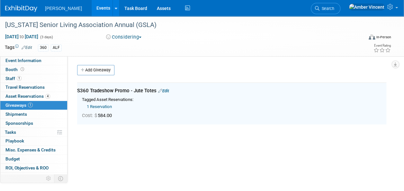
drag, startPoint x: 111, startPoint y: 70, endPoint x: 111, endPoint y: 75, distance: 4.2
click at [111, 70] on link "Add Giveaway" at bounding box center [95, 70] width 37 height 10
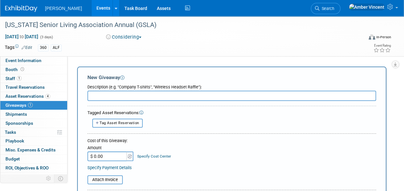
click at [103, 126] on button "Tag Asset Reservation" at bounding box center [117, 123] width 50 height 9
select select
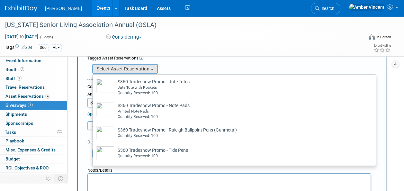
scroll to position [64, 0]
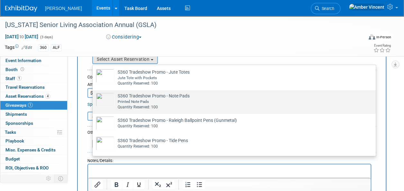
click at [174, 95] on td "S360 Tradeshow Promo - Note Pads Already tagged in this giveaway Printed Note P…" at bounding box center [238, 101] width 249 height 17
click at [94, 95] on input "S360 Tradeshow Promo - Note Pads Already tagged in this giveaway Printed Note P…" at bounding box center [91, 96] width 4 height 4
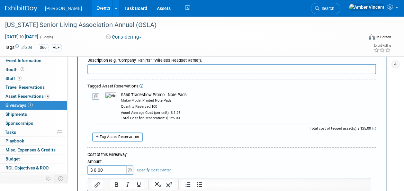
scroll to position [0, 0]
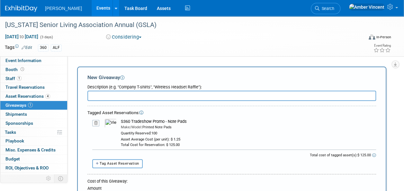
drag, startPoint x: 187, startPoint y: 120, endPoint x: 120, endPoint y: 120, distance: 66.2
click at [120, 120] on td "S360 Tradeshow Promo - Note Pads Make/Model: Printed Note Pads Quantity Reserve…" at bounding box center [247, 133] width 260 height 29
drag, startPoint x: 120, startPoint y: 120, endPoint x: 124, endPoint y: 121, distance: 4.0
copy div "S360 Tradeshow Promo - Note Pads"
click at [124, 97] on input "text" at bounding box center [231, 96] width 289 height 10
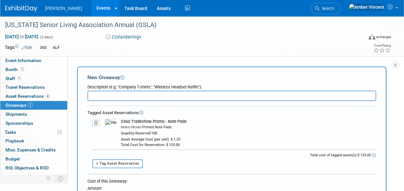
paste input "S360 Tradeshow Promo - Note Pads"
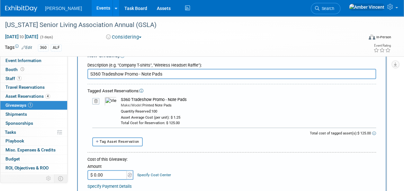
scroll to position [32, 0]
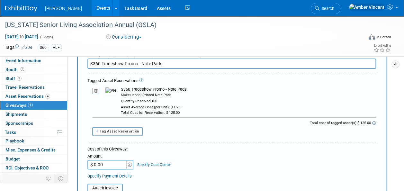
type input "S360 Tradeshow Promo - Note Pads"
click at [107, 165] on input "$ 0.00" at bounding box center [107, 165] width 40 height 10
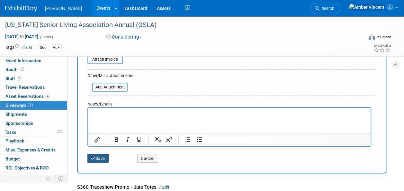
type input "$ 125.00"
click at [103, 159] on button "Save" at bounding box center [97, 158] width 21 height 9
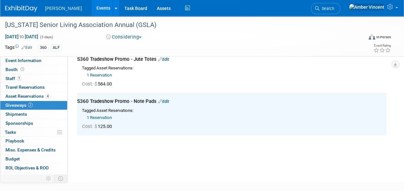
scroll to position [0, 0]
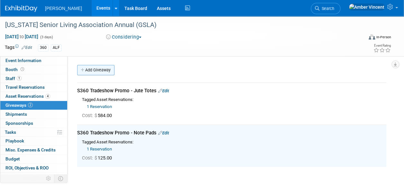
click at [109, 71] on link "Add Giveaway" at bounding box center [95, 70] width 37 height 10
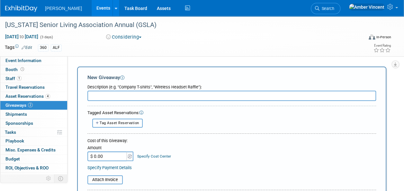
click at [129, 122] on span "Tag Asset Reservation" at bounding box center [120, 123] width 40 height 4
select select
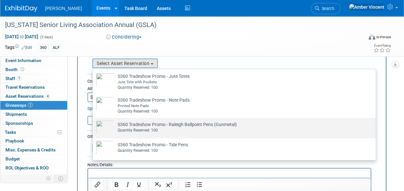
scroll to position [64, 0]
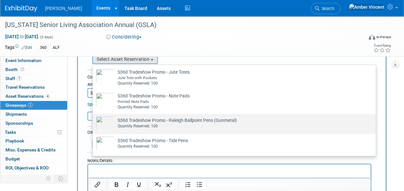
click at [181, 126] on div "Quantity Reserved: 100" at bounding box center [240, 125] width 245 height 5
click at [94, 122] on input "S360 Tradeshow Promo - Raleigh Ballpoint Pens (Gunmetal) Already tagged in this…" at bounding box center [91, 119] width 4 height 4
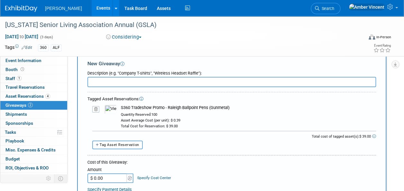
scroll to position [0, 0]
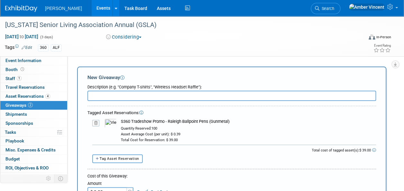
drag, startPoint x: 231, startPoint y: 121, endPoint x: 116, endPoint y: 119, distance: 114.2
click at [116, 119] on tr "10048880-10722331-c3e1ac0f-a9d6-4132-9043-9ce5a0153f0a.jpg S360 Tradeshow Promo…" at bounding box center [234, 131] width 284 height 24
drag, startPoint x: 116, startPoint y: 119, endPoint x: 126, endPoint y: 121, distance: 10.1
copy tr "10048880-10722331-c3e1ac0f-a9d6-4132-9043-9ce5a0153f0a.jpg S360 Tradeshow Promo…"
paste input "S360 Tradeshow Promo - Raleigh Ballpoint Pens (Gunmetal)"
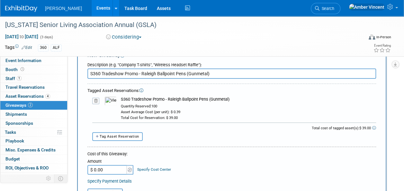
scroll to position [32, 0]
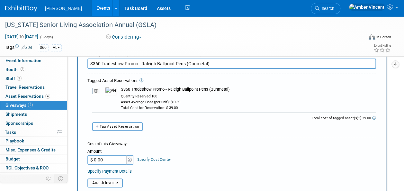
type input "S360 Tradeshow Promo - Raleigh Ballpoint Pens (Gunmetal)"
click at [113, 159] on input "$ 0.00" at bounding box center [107, 160] width 40 height 10
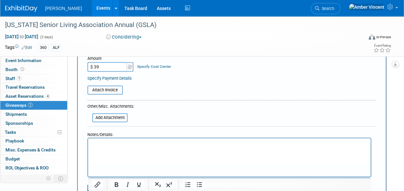
scroll to position [161, 0]
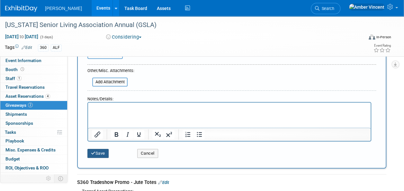
type input "$ 39.00"
click at [104, 154] on button "Save" at bounding box center [97, 153] width 21 height 9
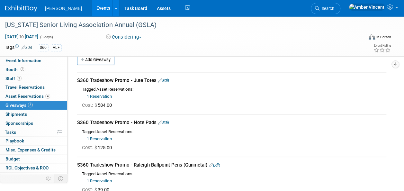
scroll to position [0, 0]
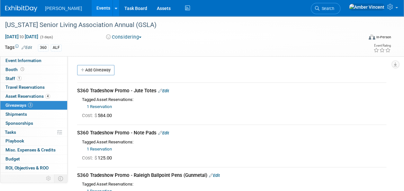
click at [95, 68] on link "Add Giveaway" at bounding box center [95, 70] width 37 height 10
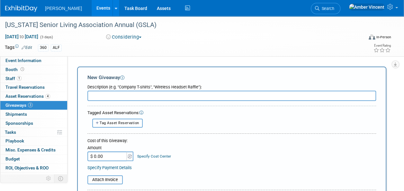
click at [128, 122] on span "Tag Asset Reservation" at bounding box center [120, 123] width 40 height 4
select select
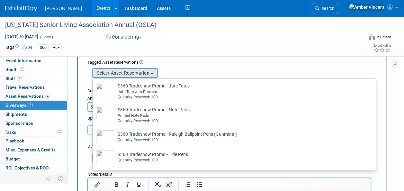
scroll to position [64, 0]
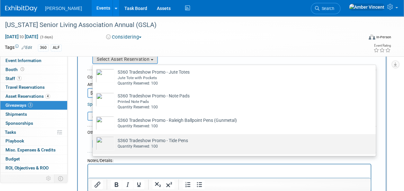
click at [144, 146] on div "Quantity Reserved: 100" at bounding box center [240, 146] width 245 height 5
click at [94, 142] on input "S360 Tradeshow Promo - Tide Pens Already tagged in this giveaway Quantity Reser…" at bounding box center [91, 140] width 4 height 4
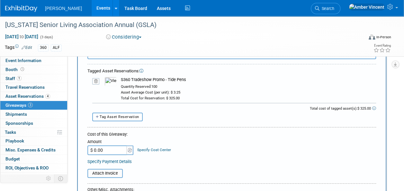
scroll to position [32, 0]
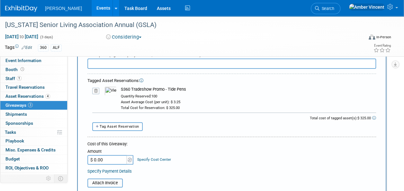
click at [105, 163] on input "$ 0.00" at bounding box center [107, 160] width 40 height 10
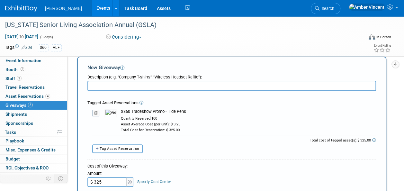
scroll to position [0, 0]
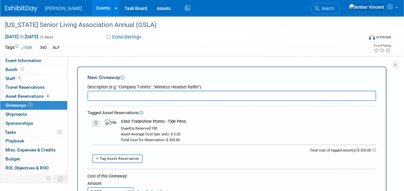
type input "$ 325.00"
click at [185, 123] on div "S360 Tradeshow Promo - Tide Pens" at bounding box center [248, 122] width 255 height 6
drag, startPoint x: 186, startPoint y: 122, endPoint x: 122, endPoint y: 124, distance: 64.0
click at [122, 124] on div "S360 Tradeshow Promo - Tide Pens" at bounding box center [248, 122] width 255 height 6
copy div "S360 Tradeshow Promo - Tide Pens"
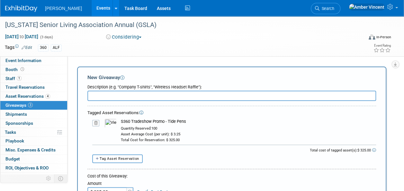
click at [120, 97] on input "text" at bounding box center [231, 96] width 289 height 10
paste input "S360 Tradeshow Promo - Tide Pens"
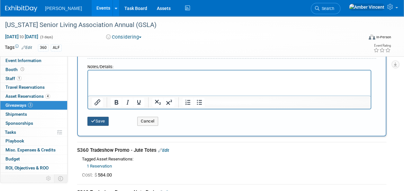
type input "S360 Tradeshow Promo - Tide Pens"
click at [101, 121] on button "Save" at bounding box center [97, 121] width 21 height 9
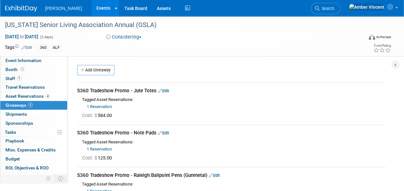
click at [92, 8] on link "Events" at bounding box center [103, 8] width 23 height 16
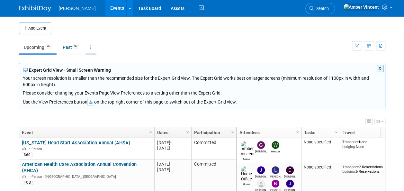
click at [90, 47] on link at bounding box center [91, 47] width 11 height 12
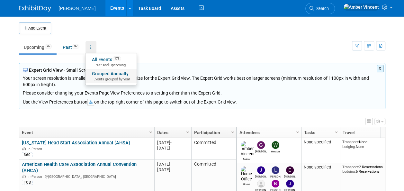
click at [116, 79] on span "Events grouped by year" at bounding box center [111, 79] width 38 height 5
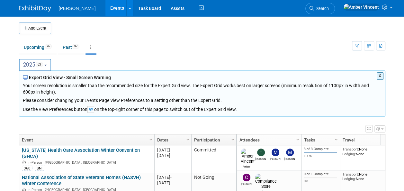
click at [50, 65] on button "2025 63" at bounding box center [35, 65] width 32 height 12
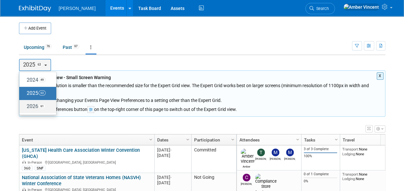
click at [35, 105] on label "2026 61" at bounding box center [36, 106] width 27 height 11
click at [24, 105] on input "2026 61" at bounding box center [22, 106] width 4 height 4
select select "2026"
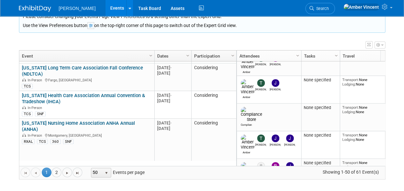
scroll to position [1235, 0]
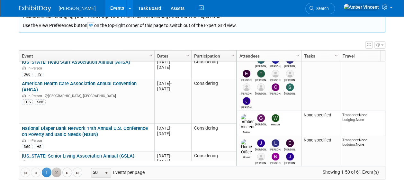
click at [55, 171] on link "2" at bounding box center [57, 173] width 10 height 10
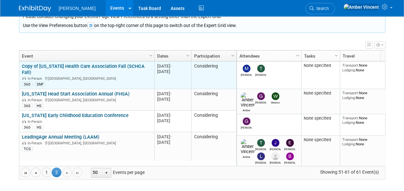
click at [114, 63] on link "Copy of [US_STATE] Health Care Association Fall (SCHCA Fall)" at bounding box center [83, 69] width 123 height 12
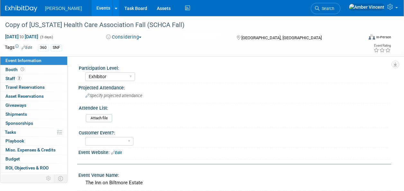
select select "Exhibitor"
